Goal: Transaction & Acquisition: Obtain resource

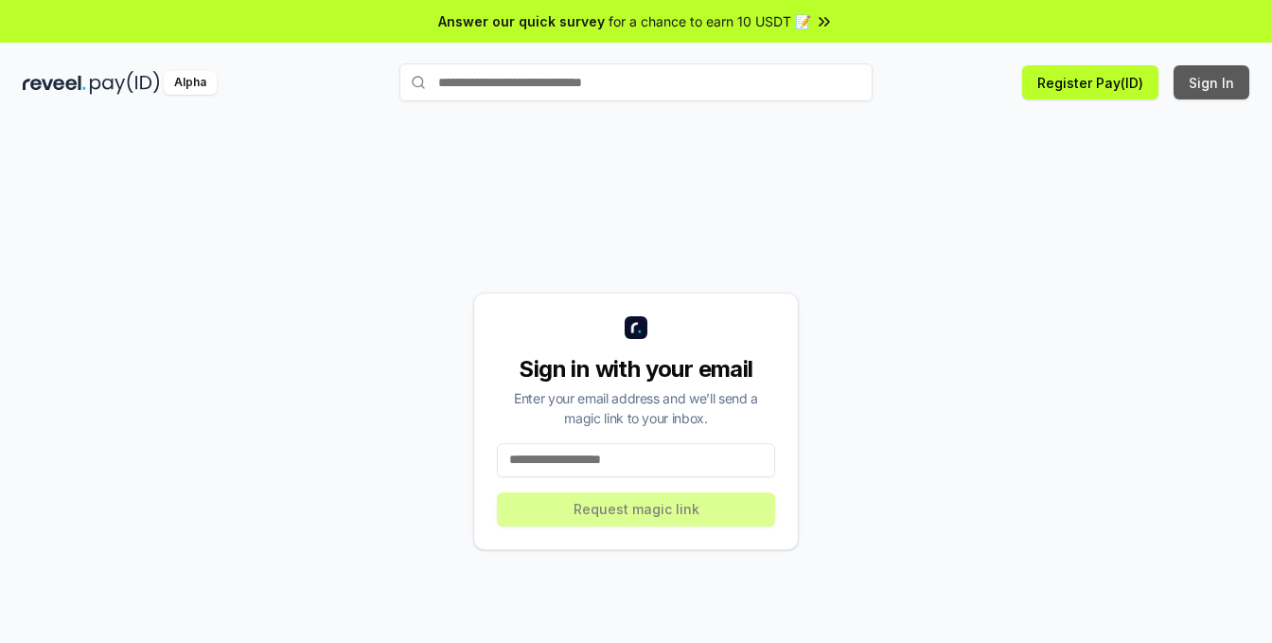
click at [1221, 85] on button "Sign In" at bounding box center [1212, 82] width 76 height 34
click at [1224, 75] on button "Sign In" at bounding box center [1212, 82] width 76 height 34
click at [1085, 74] on button "Register Pay(ID)" at bounding box center [1090, 82] width 136 height 34
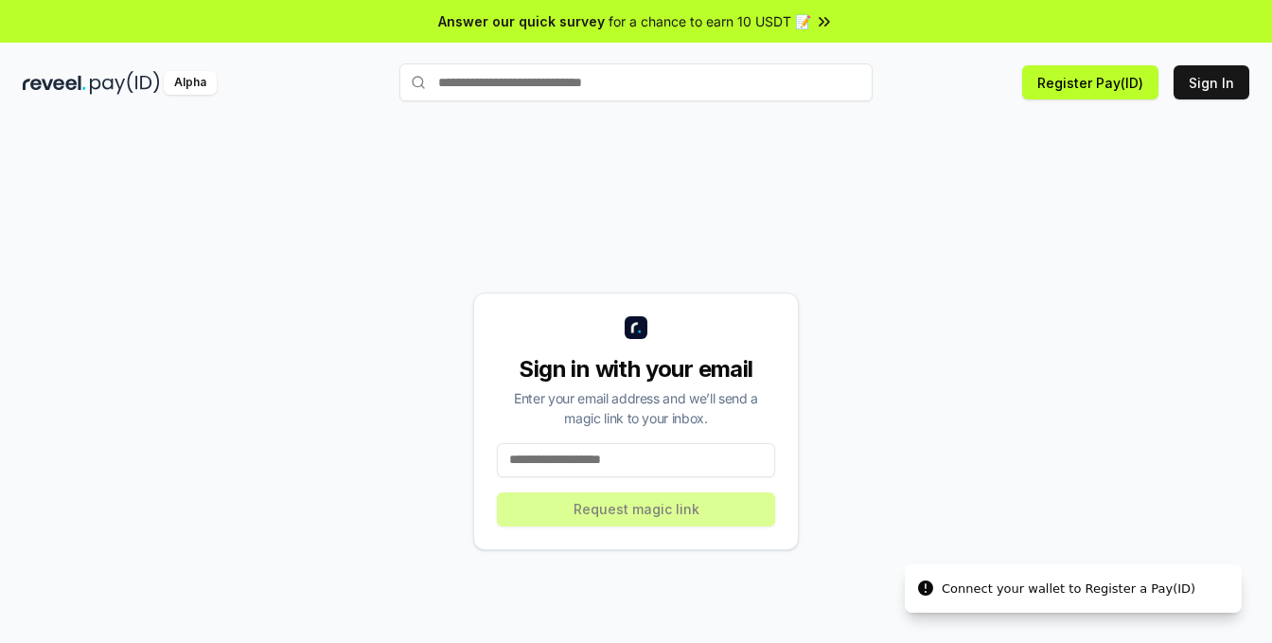
click at [648, 75] on input "text" at bounding box center [635, 82] width 473 height 38
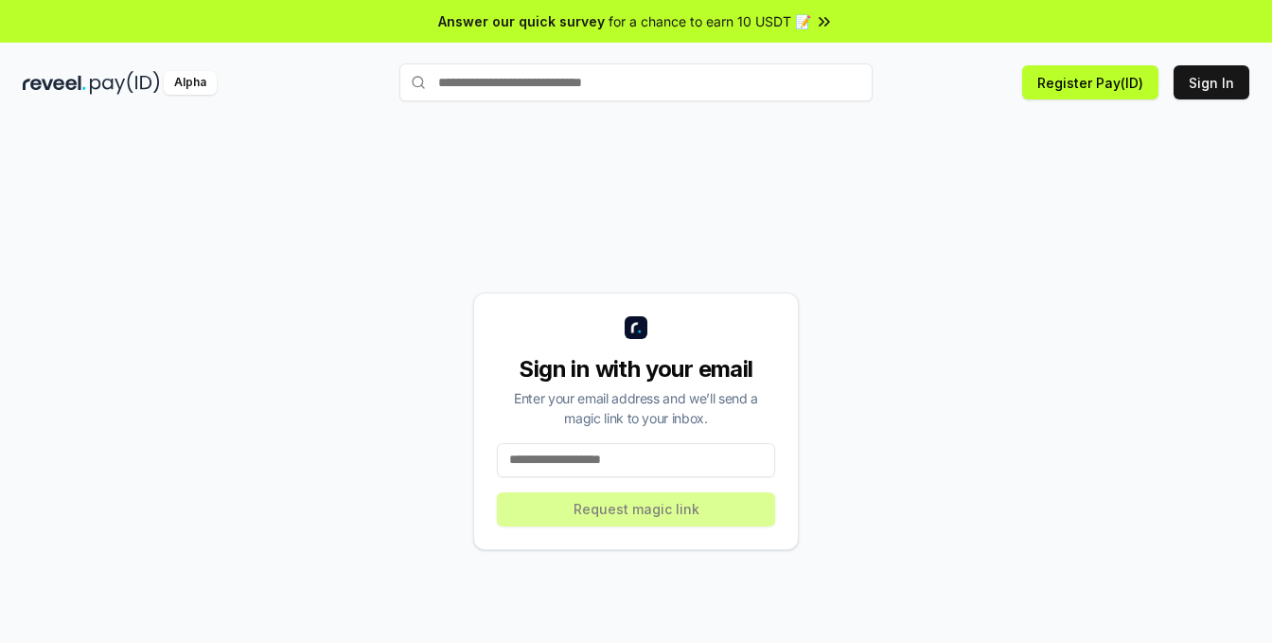
click at [636, 453] on input at bounding box center [636, 460] width 278 height 34
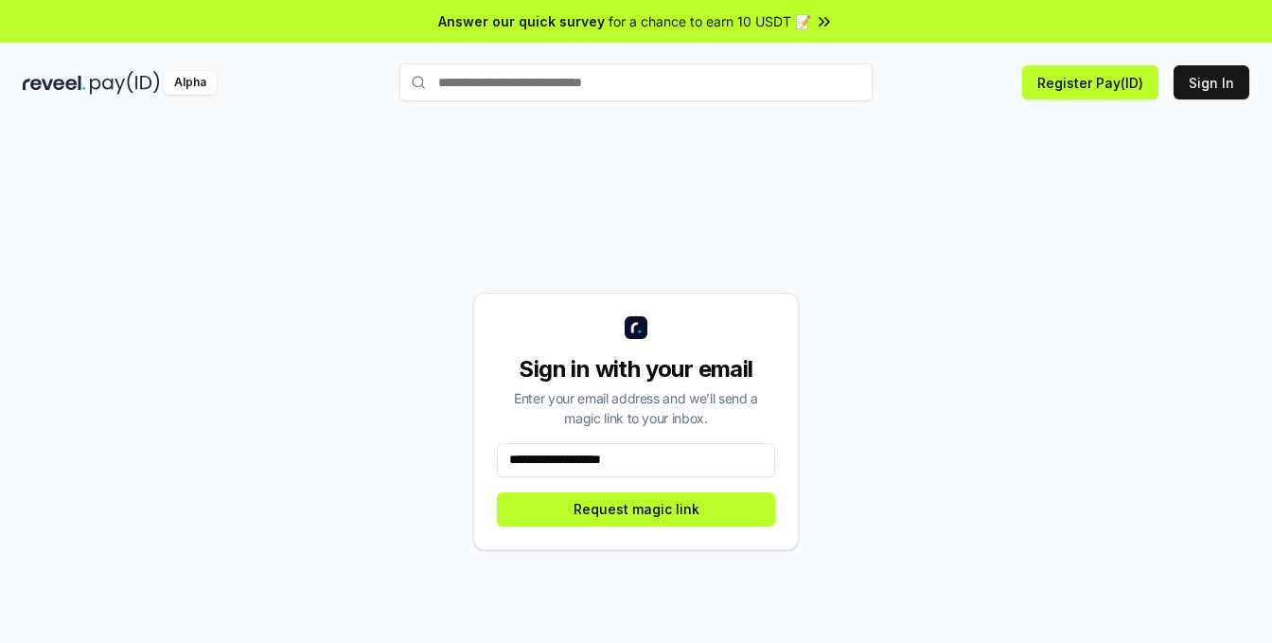
type input "**********"
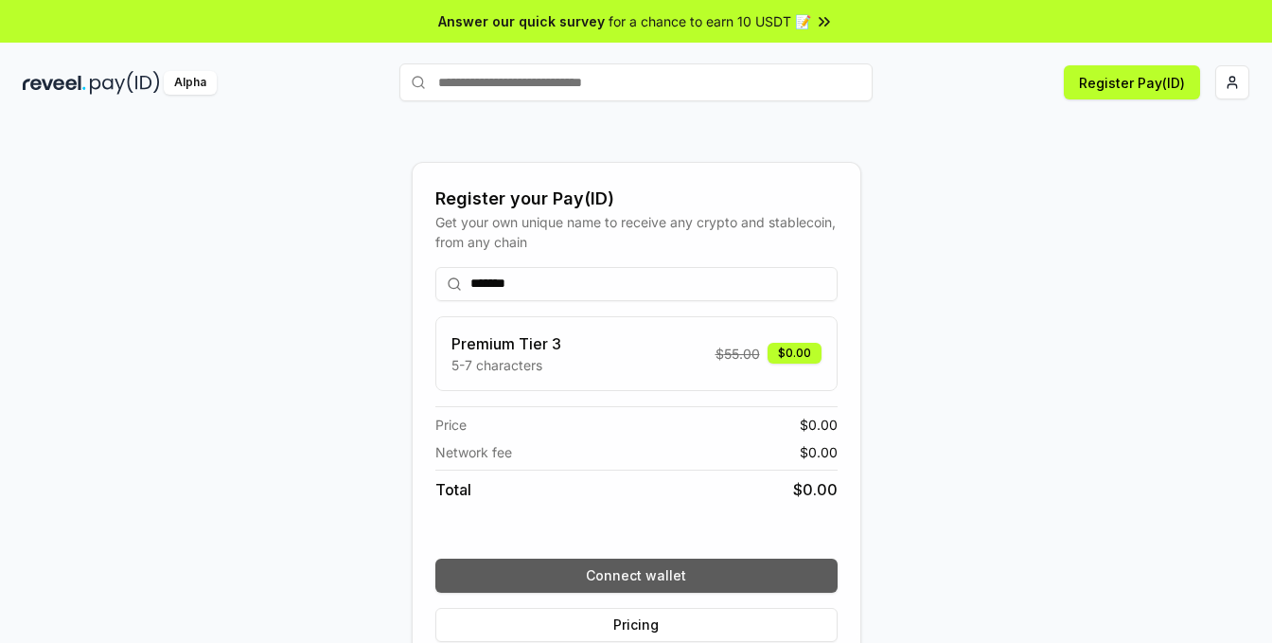
type input "*******"
click at [789, 571] on button "Connect wallet" at bounding box center [636, 576] width 402 height 34
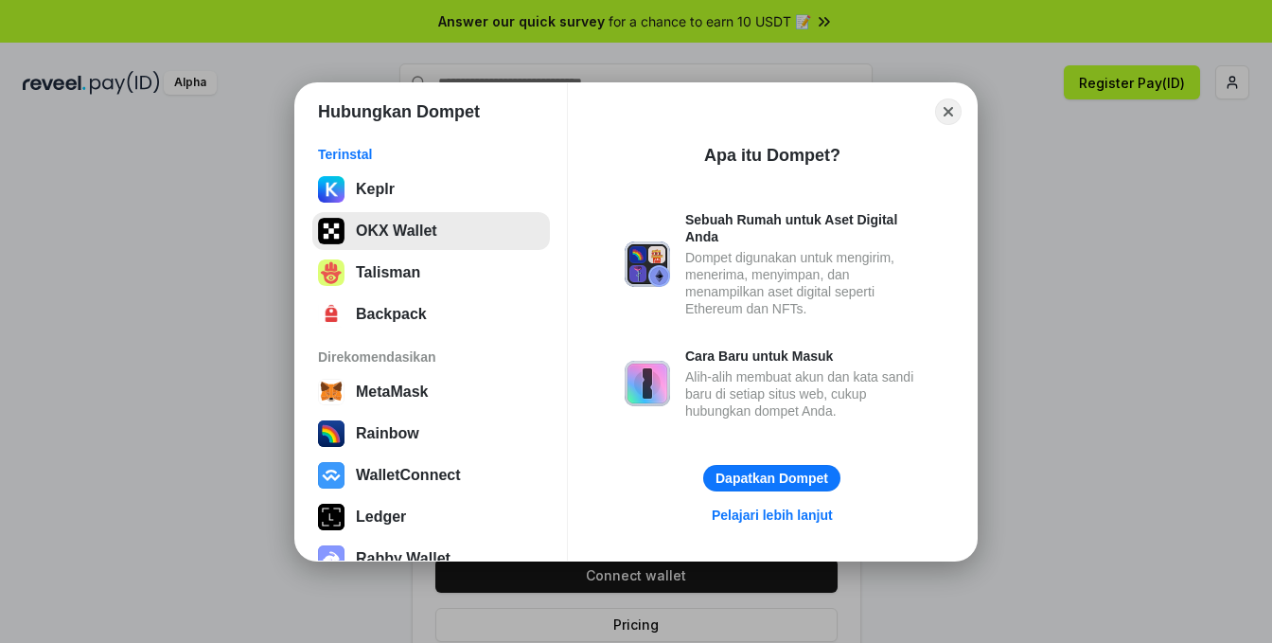
click at [443, 228] on button "OKX Wallet" at bounding box center [431, 231] width 238 height 38
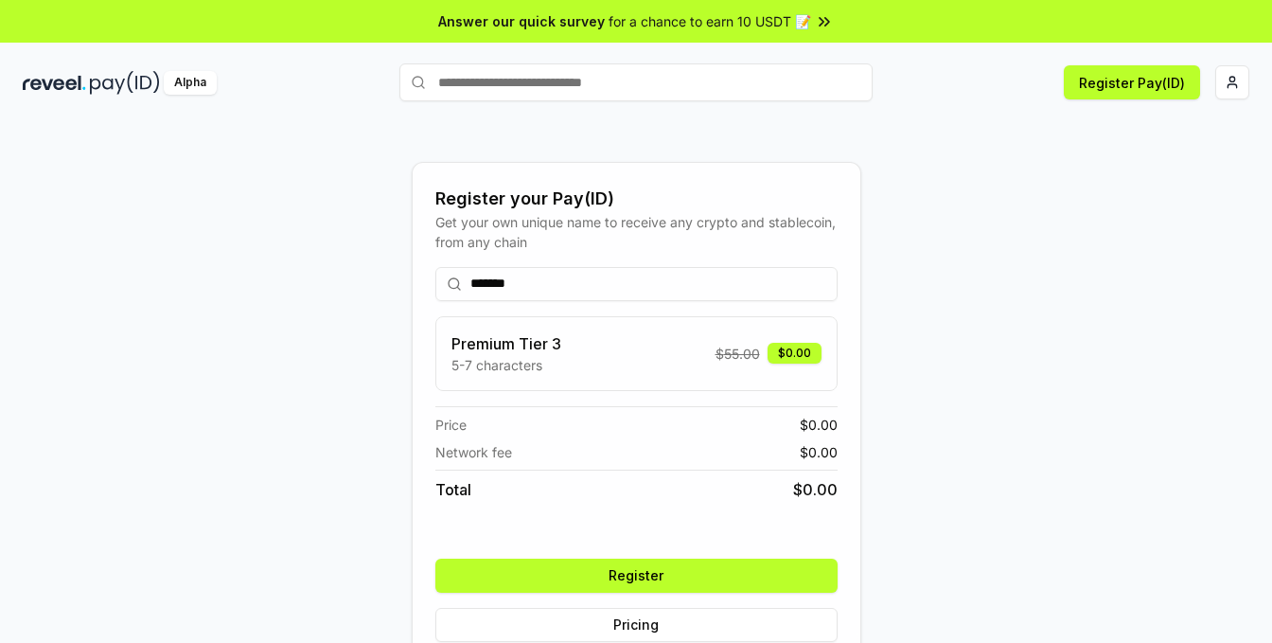
click at [776, 561] on button "Register" at bounding box center [636, 576] width 402 height 34
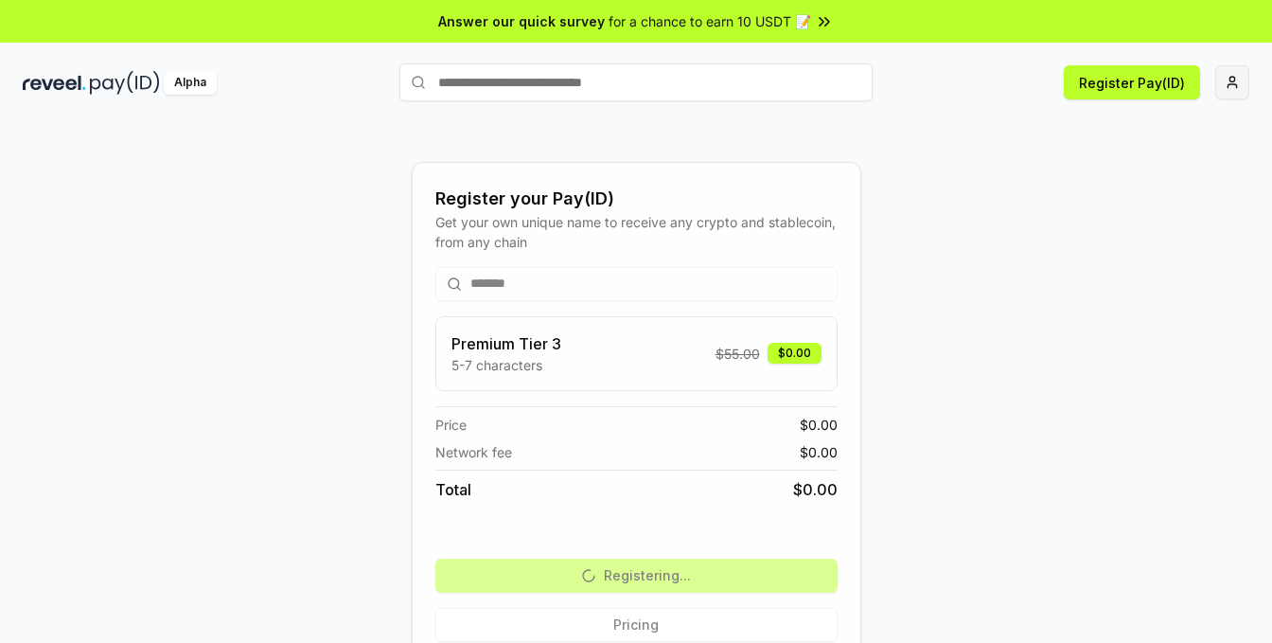
click at [1228, 76] on html "Answer our quick survey for a chance to earn 10 USDT 📝 Alpha Register Pay(ID) R…" at bounding box center [636, 321] width 1272 height 643
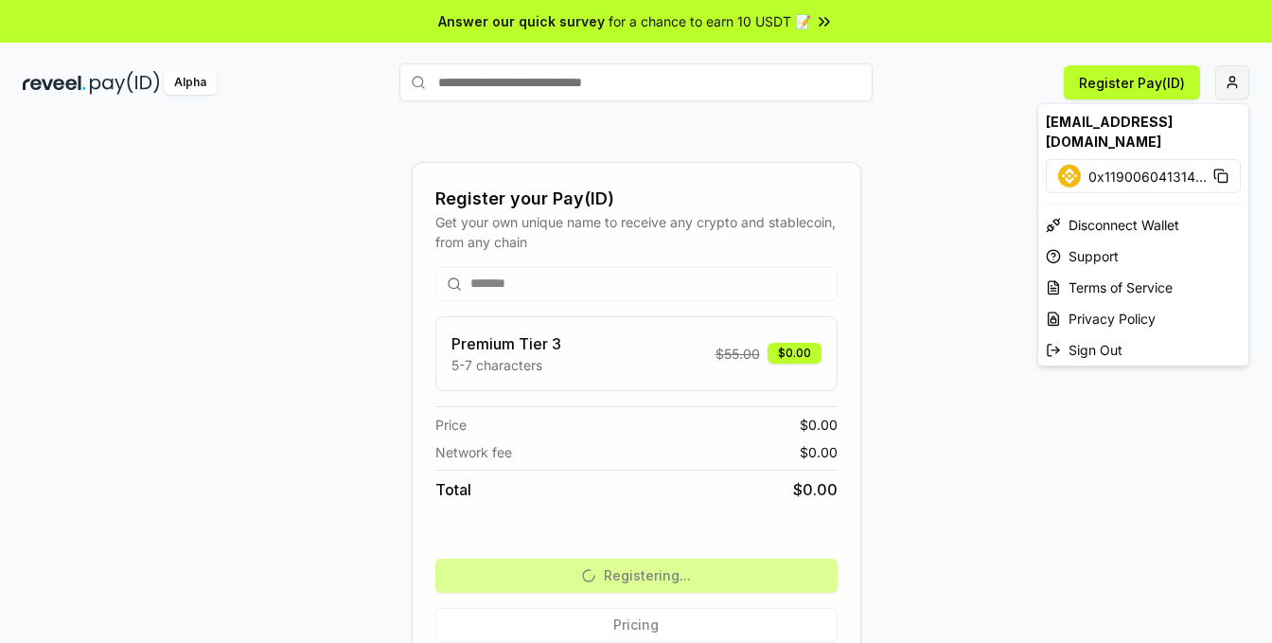
click at [1228, 76] on html "Answer our quick survey for a chance to earn 10 USDT 📝 Alpha Register Pay(ID) R…" at bounding box center [636, 321] width 1272 height 643
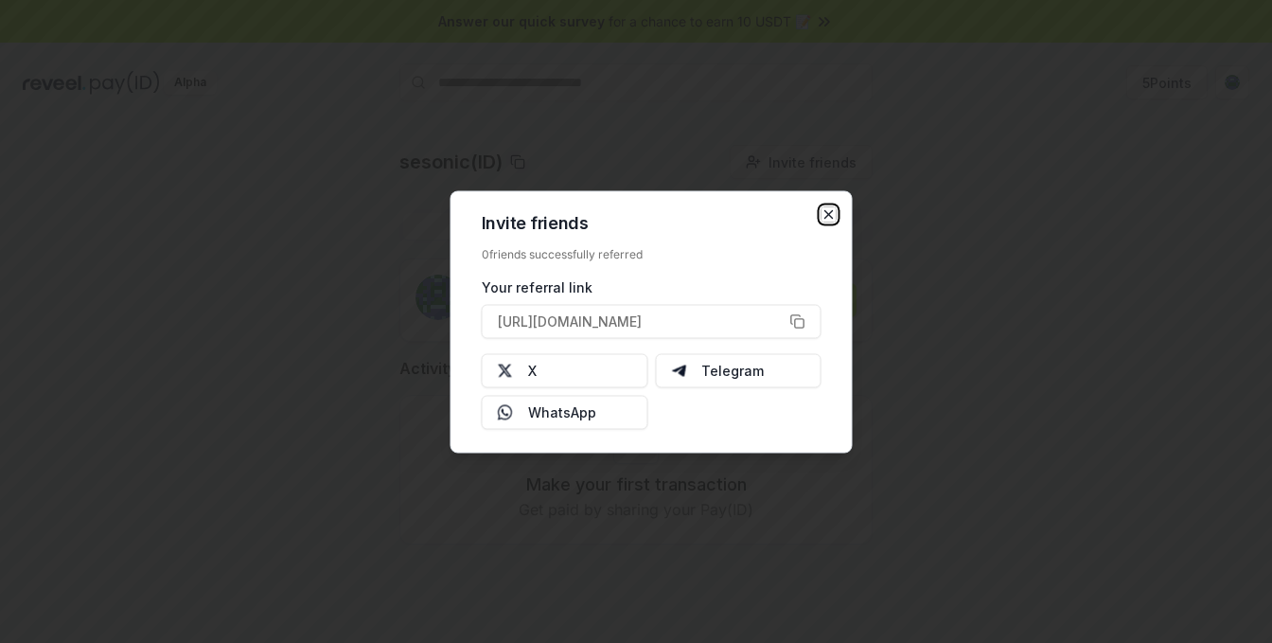
click at [832, 214] on icon "button" at bounding box center [829, 213] width 15 height 15
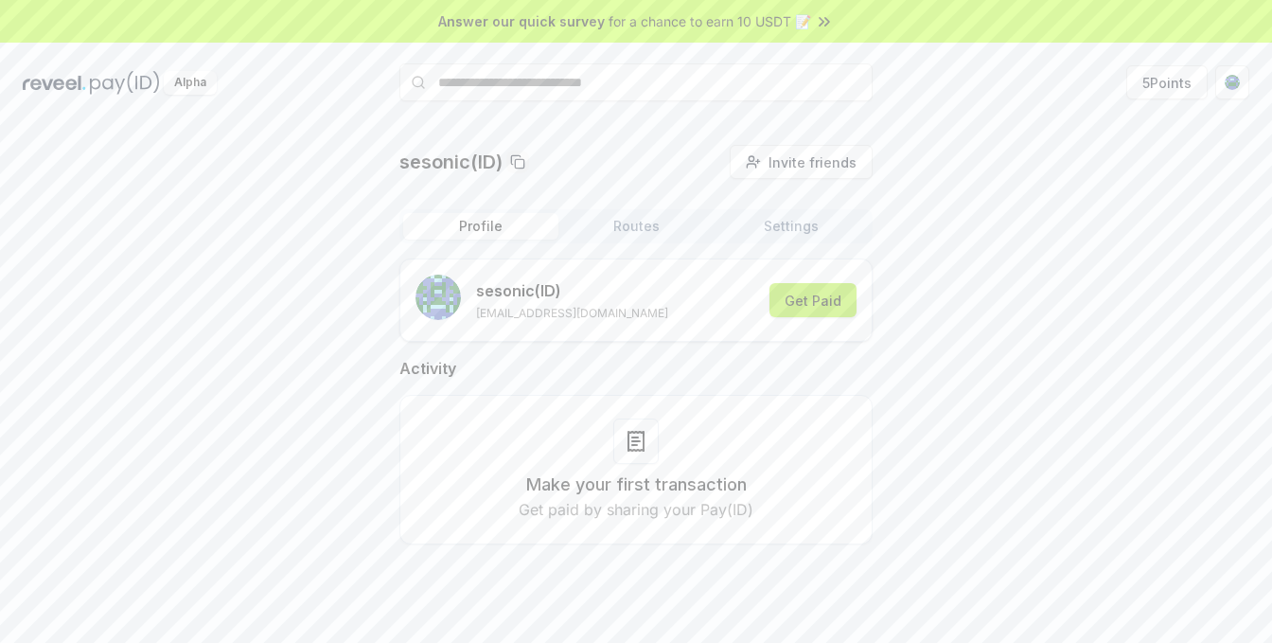
click at [821, 299] on button "Get Paid" at bounding box center [813, 300] width 87 height 34
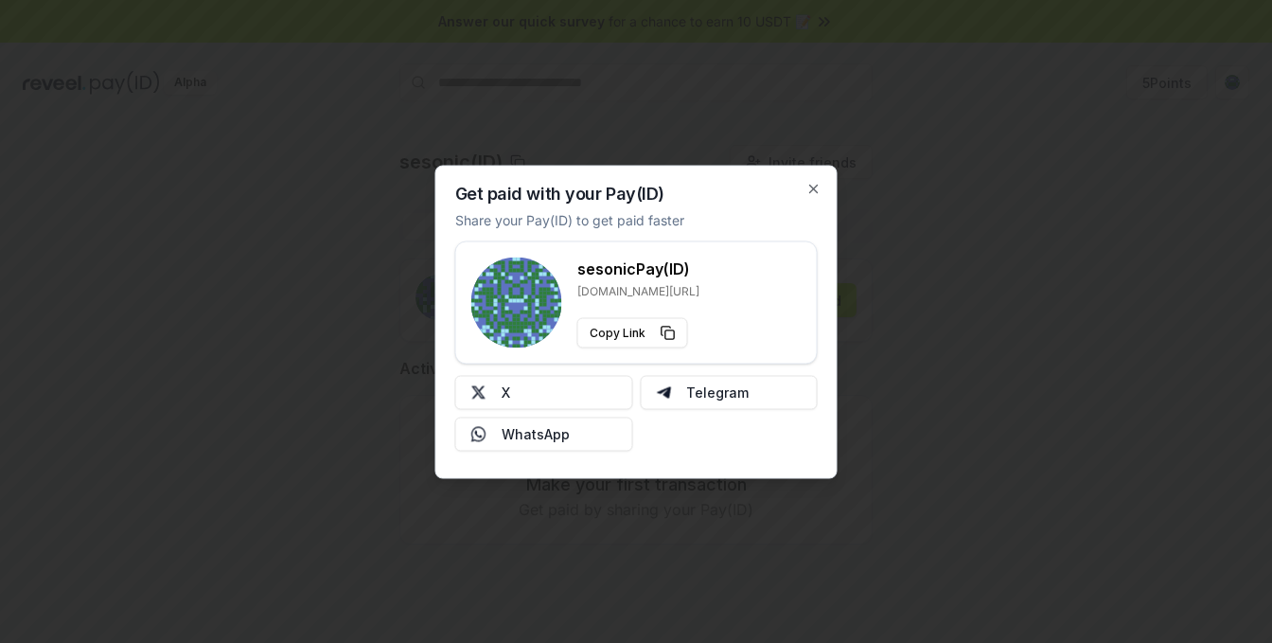
click at [936, 280] on div at bounding box center [636, 321] width 1272 height 643
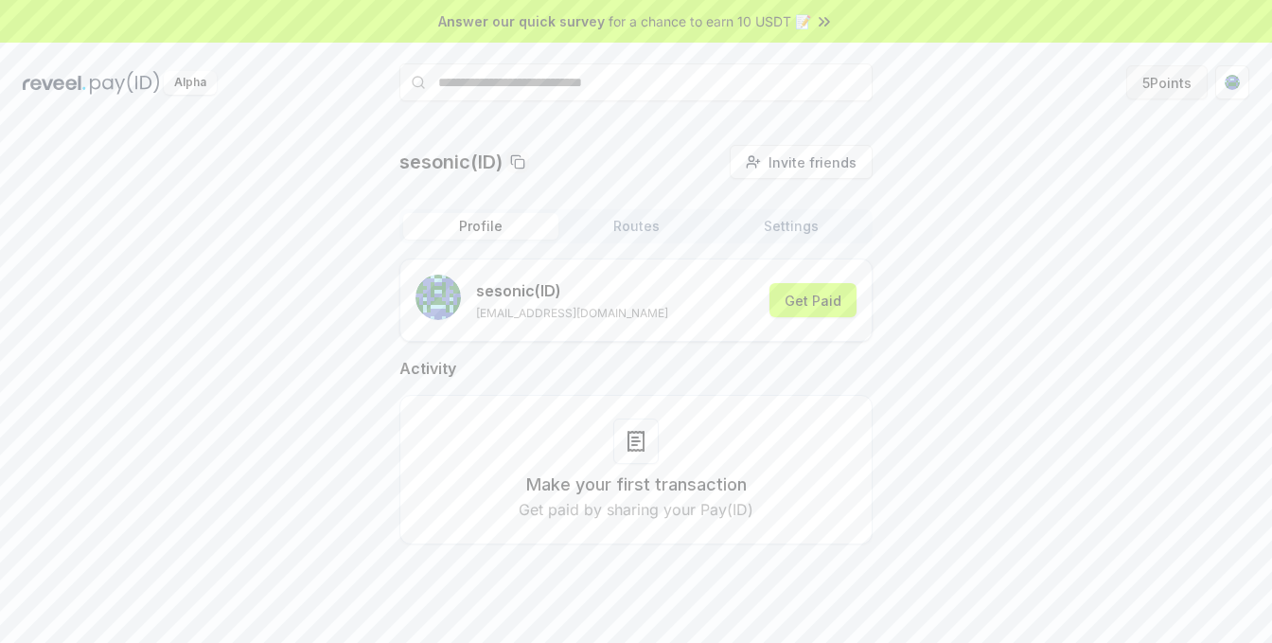
click at [1159, 76] on button "5 Points" at bounding box center [1167, 82] width 81 height 34
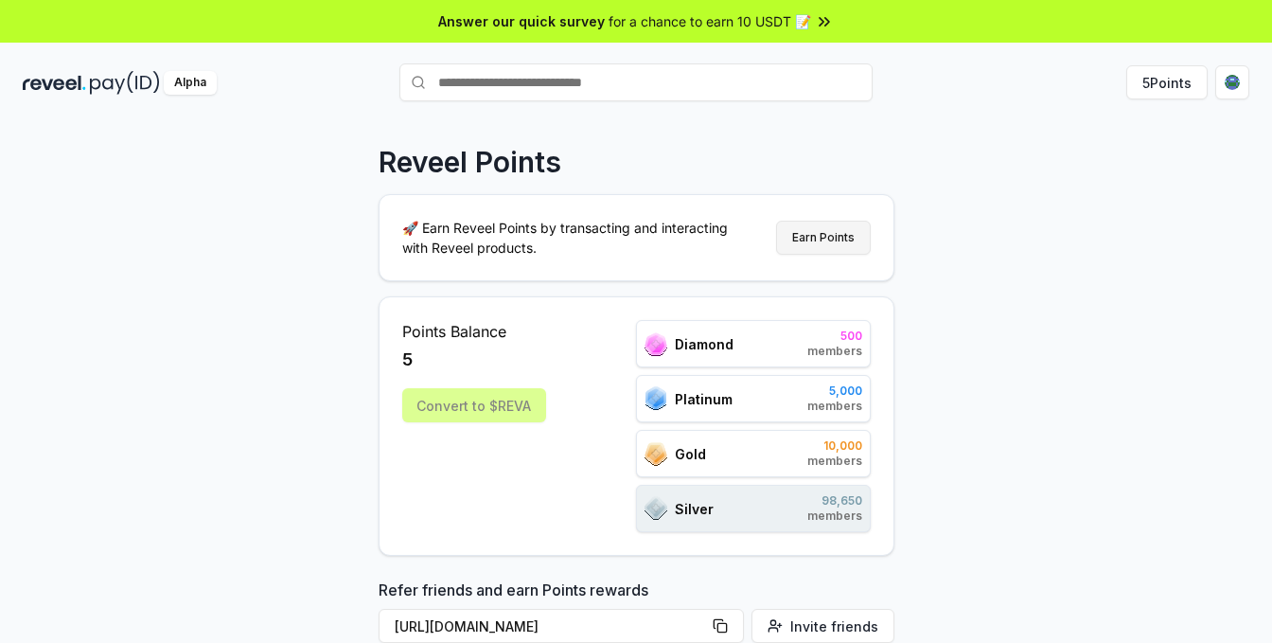
click at [833, 245] on button "Earn Points" at bounding box center [823, 238] width 95 height 34
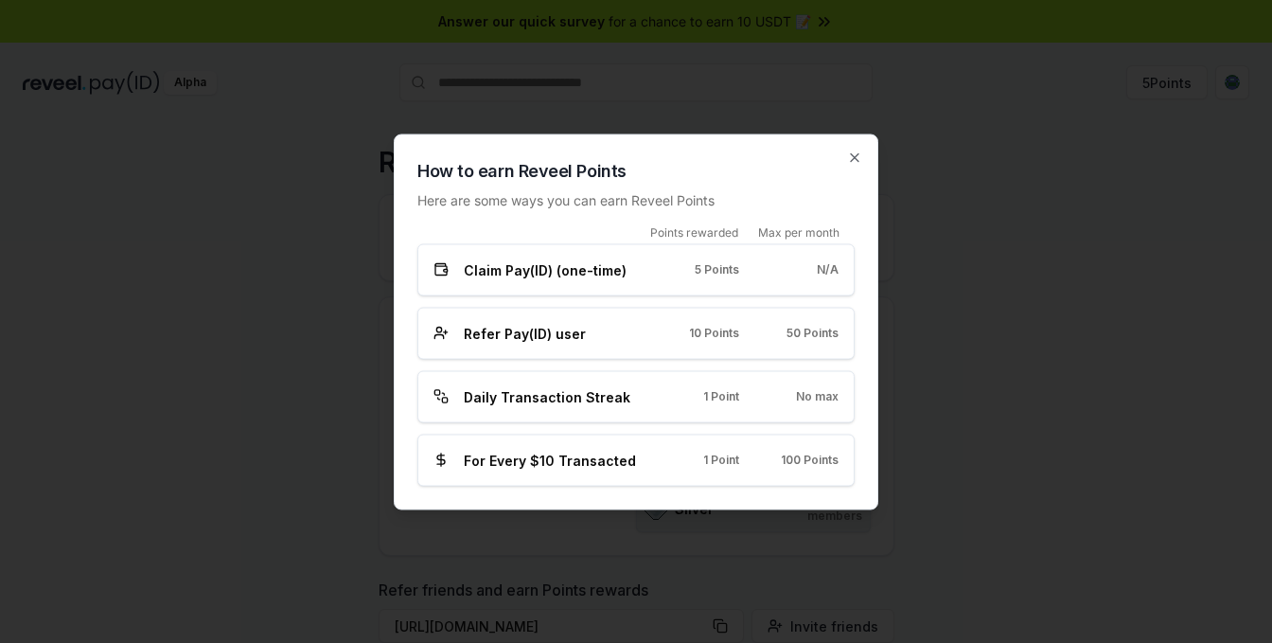
click at [911, 353] on div at bounding box center [636, 321] width 1272 height 643
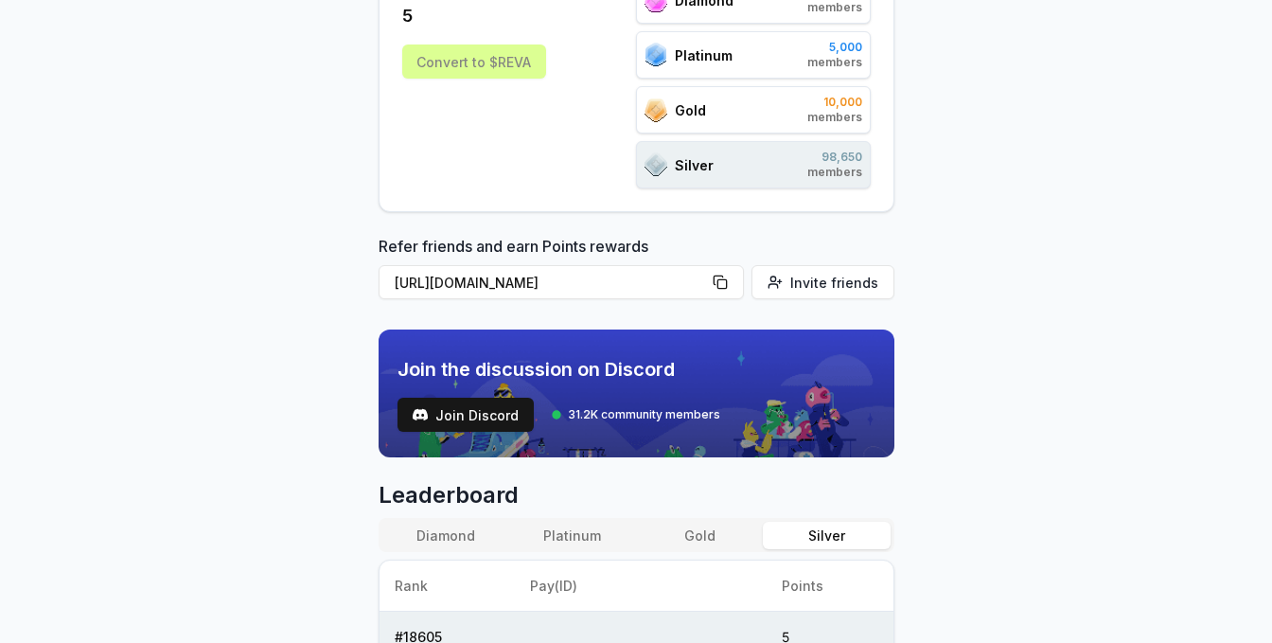
scroll to position [95, 0]
